Goal: Navigation & Orientation: Find specific page/section

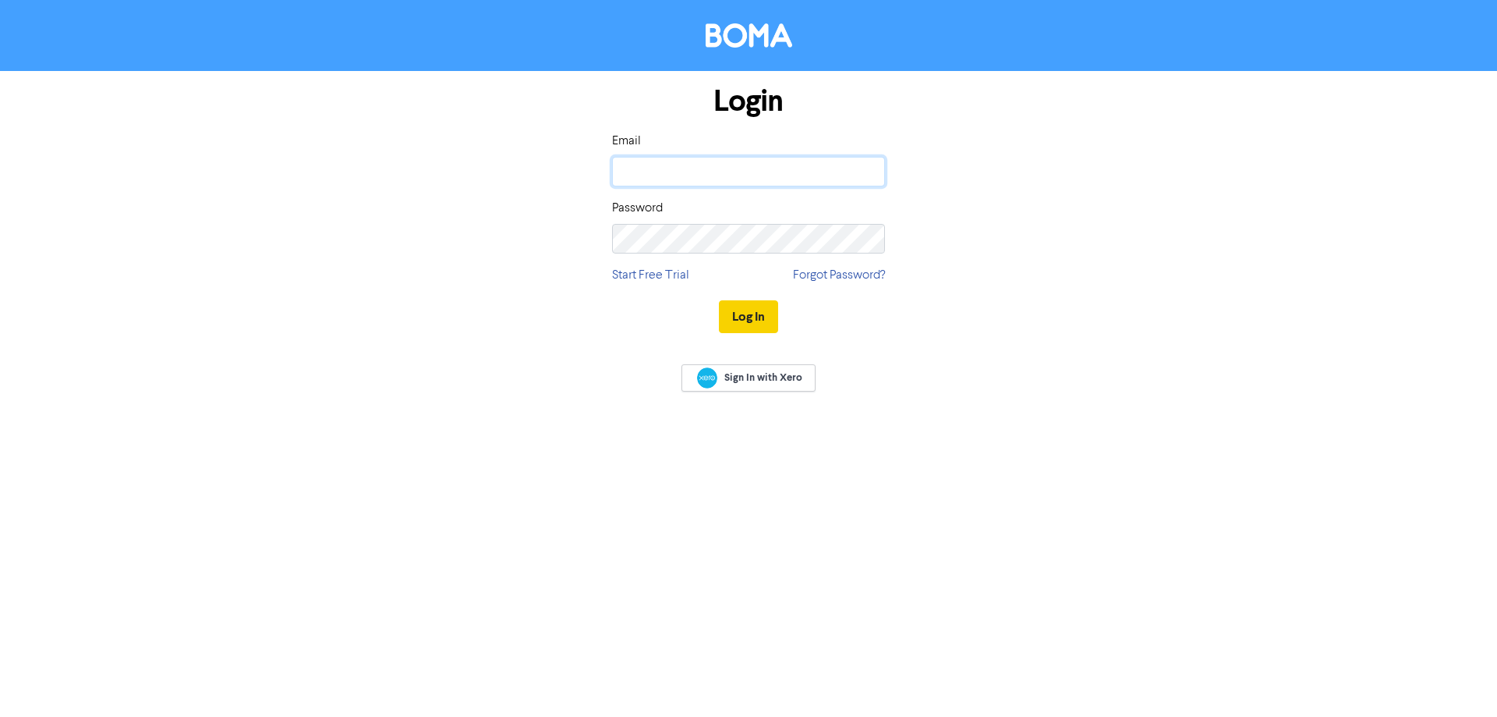
type input "[EMAIL_ADDRESS][DOMAIN_NAME]"
click at [749, 316] on button "Log In" at bounding box center [748, 316] width 59 height 33
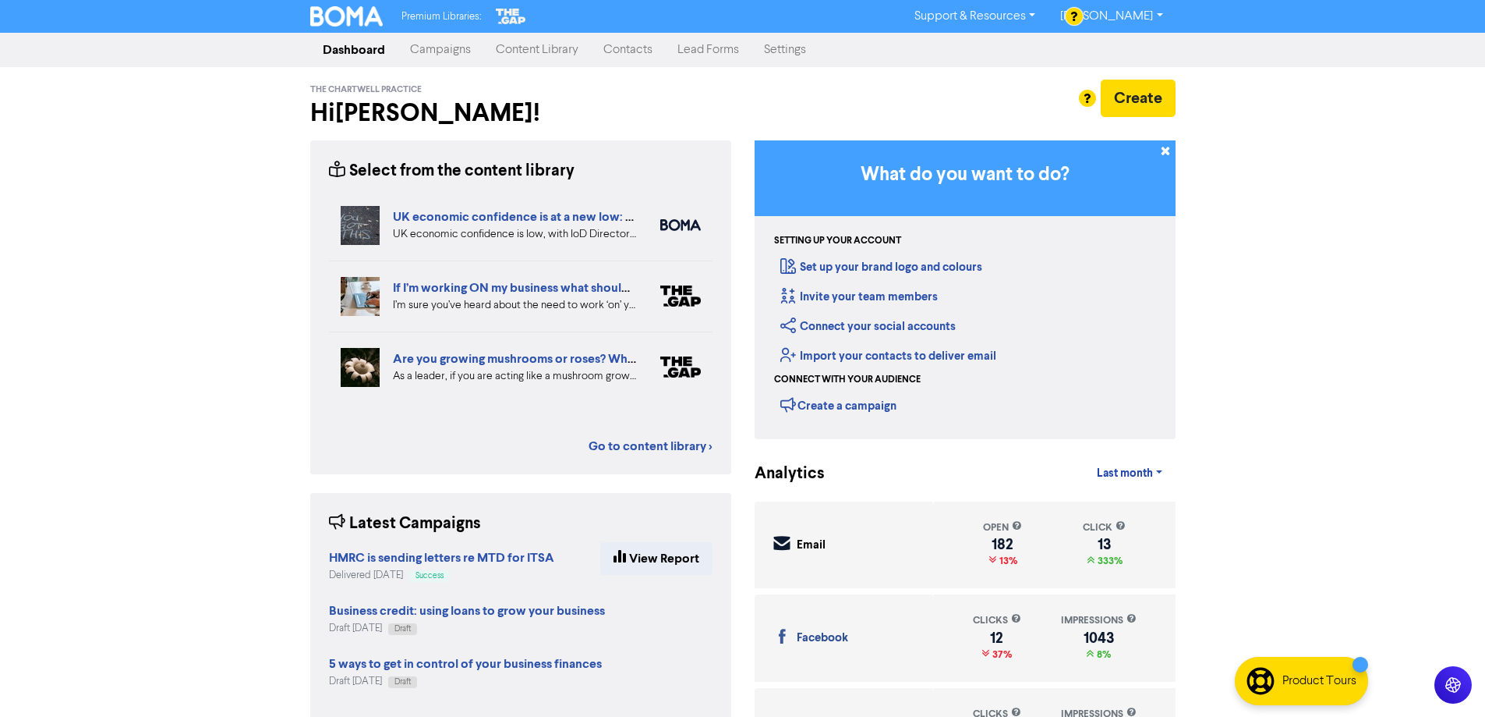
click at [430, 48] on link "Campaigns" at bounding box center [441, 49] width 86 height 31
